Goal: Task Accomplishment & Management: Complete application form

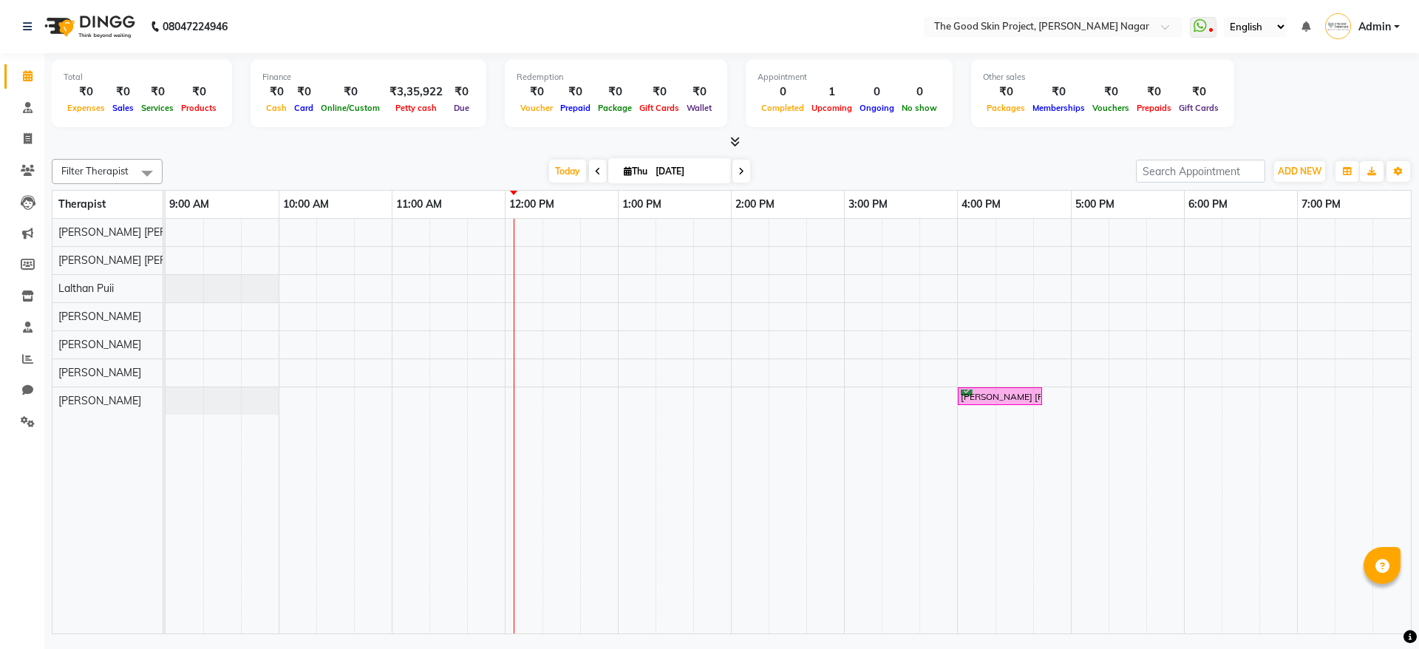
click at [555, 174] on span "Today" at bounding box center [567, 171] width 37 height 23
click at [33, 297] on icon at bounding box center [27, 295] width 13 height 11
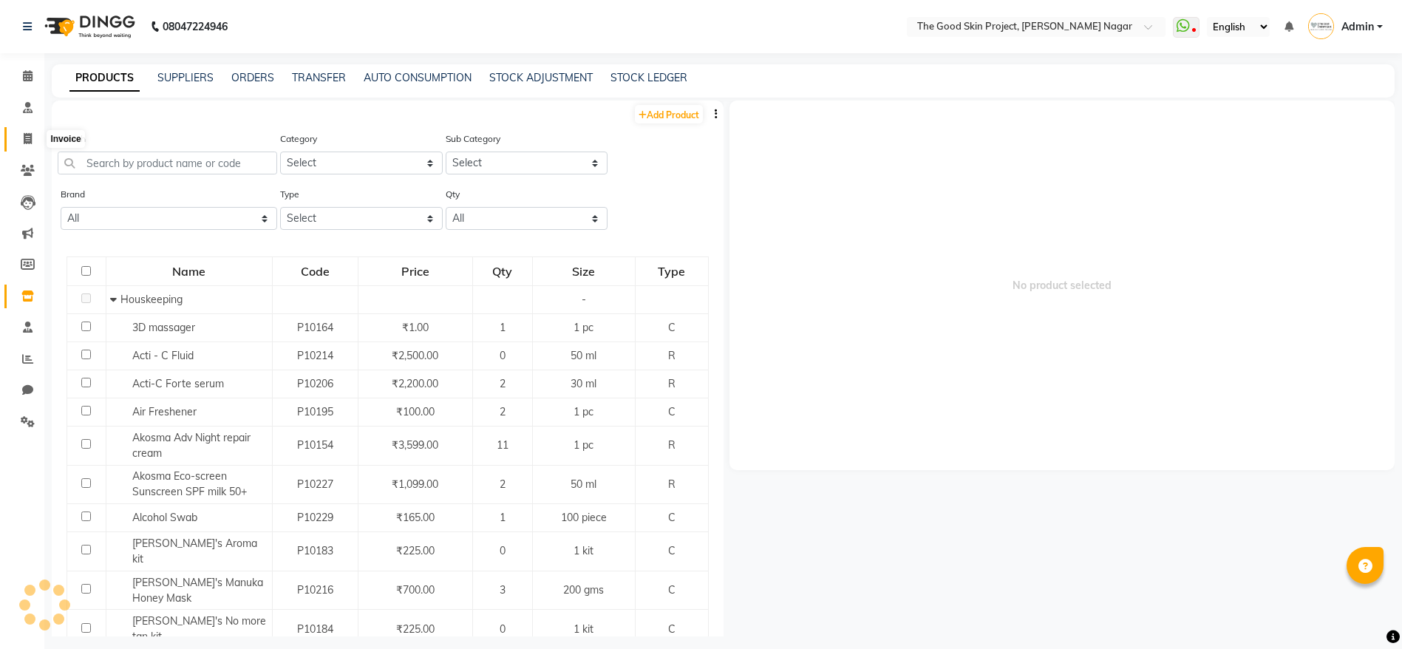
click at [30, 133] on icon at bounding box center [28, 138] width 8 height 11
select select "service"
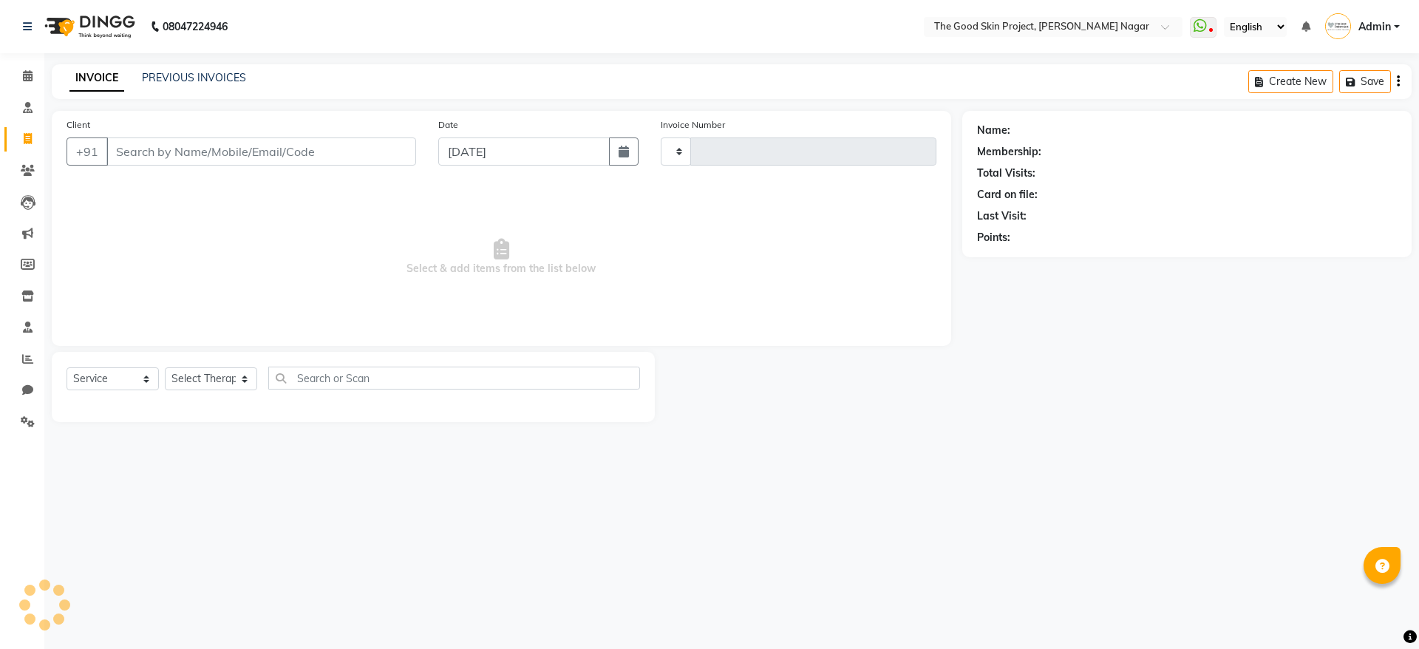
type input "0591"
select select "3005"
click at [180, 381] on select "Select Therapist" at bounding box center [211, 378] width 92 height 23
select select "45987"
click at [165, 367] on select "Select Therapist [PERSON_NAME] [PERSON_NAME] [PERSON_NAME] Sawant [PERSON_NAME]…" at bounding box center [224, 378] width 118 height 23
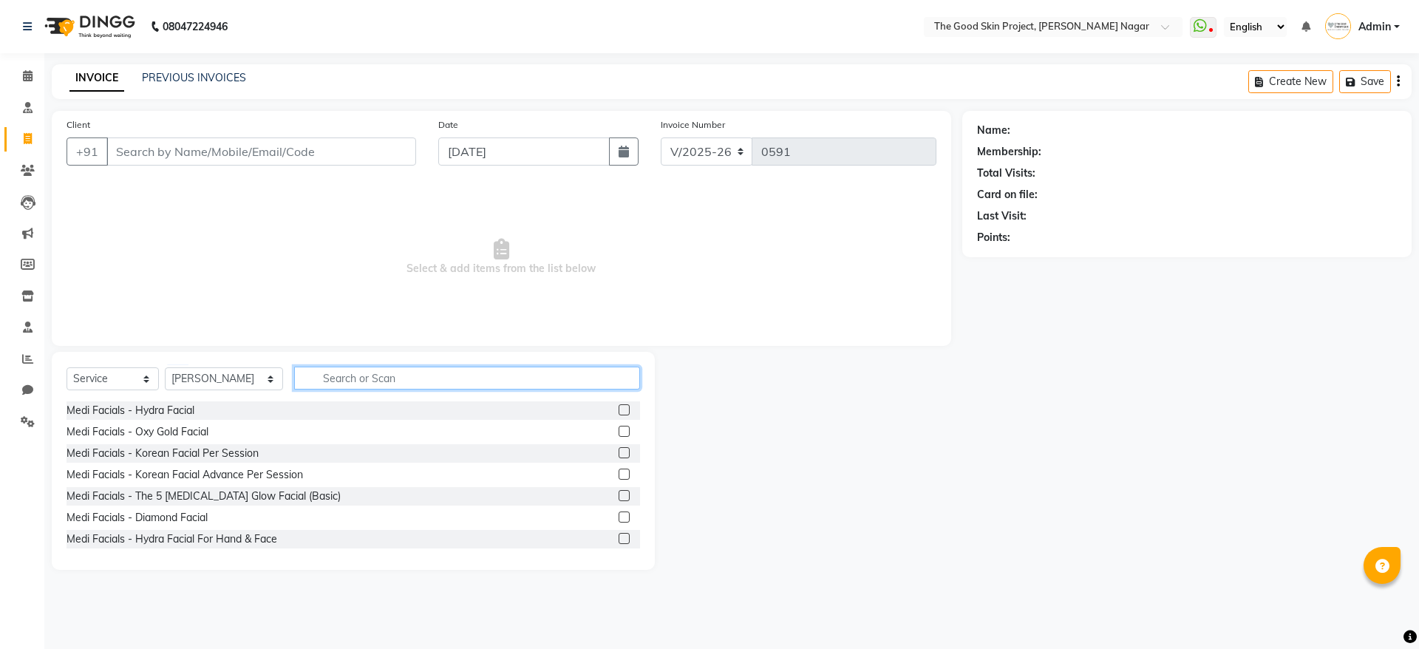
click at [352, 383] on input "text" at bounding box center [467, 377] width 346 height 23
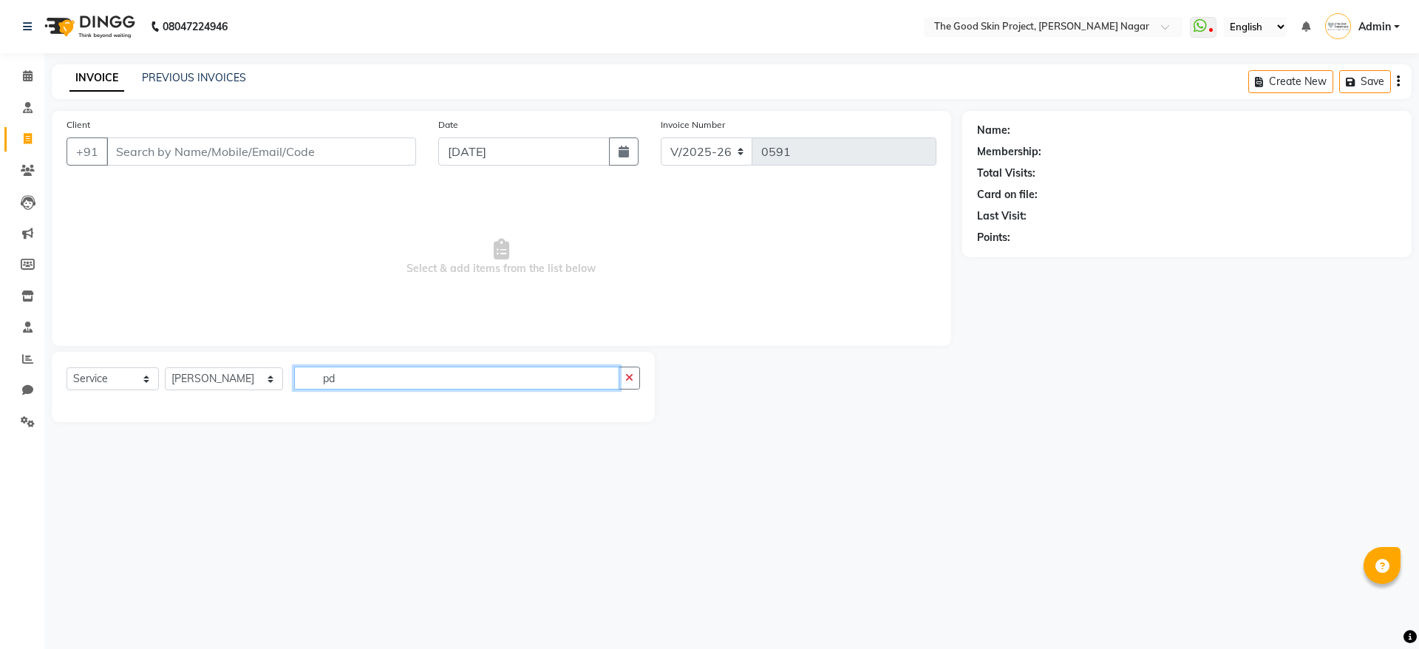
type input "p"
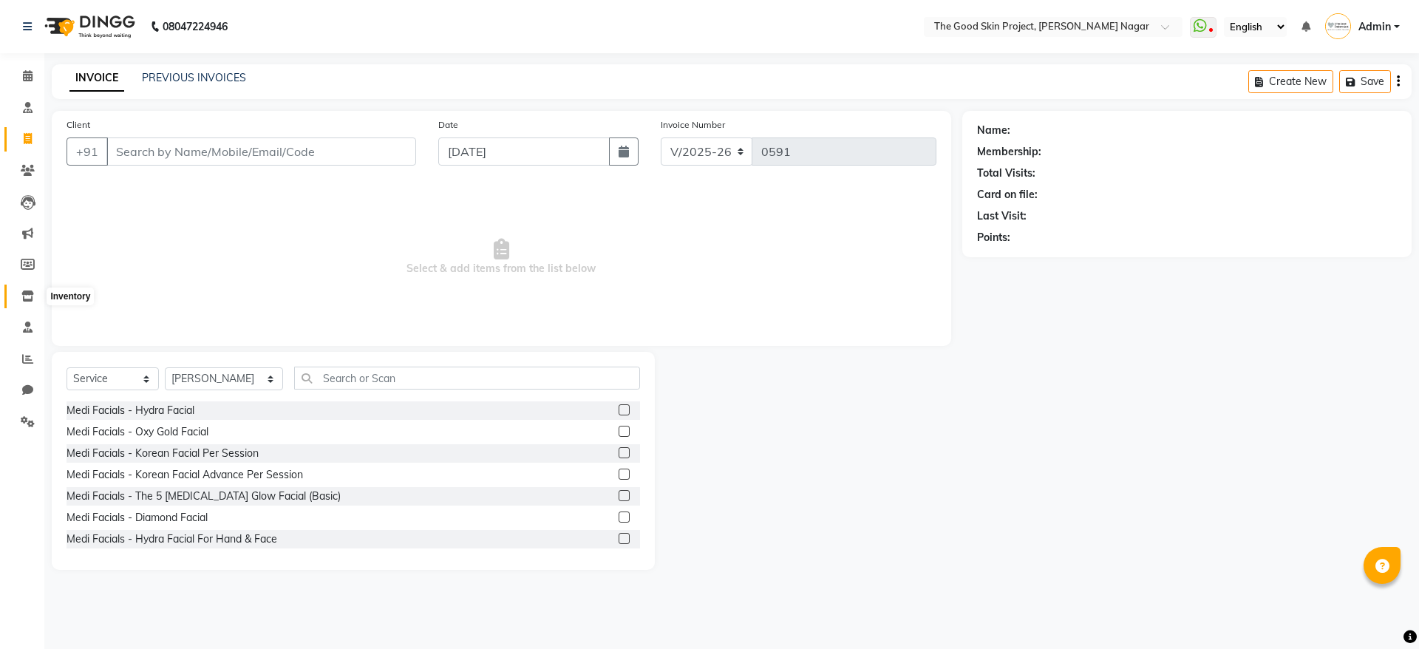
click at [29, 295] on icon at bounding box center [27, 295] width 13 height 11
click at [30, 72] on icon at bounding box center [28, 75] width 10 height 11
